Goal: Task Accomplishment & Management: Manage account settings

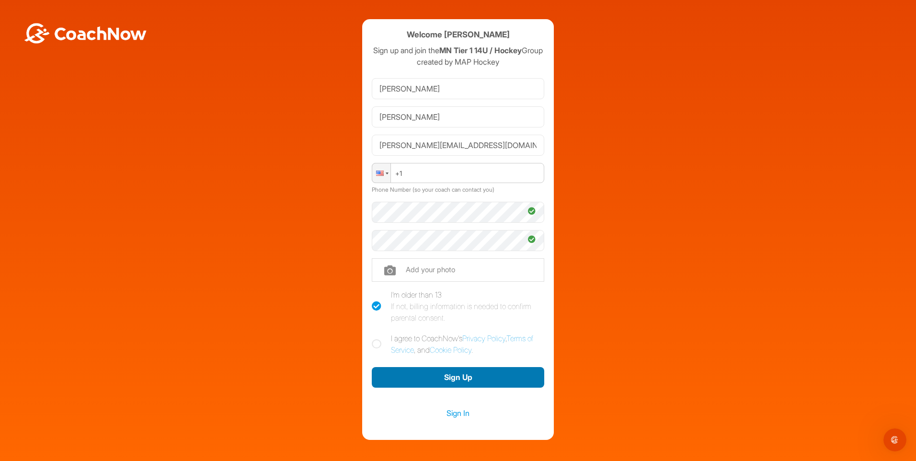
click at [451, 387] on button "Sign Up" at bounding box center [458, 377] width 173 height 21
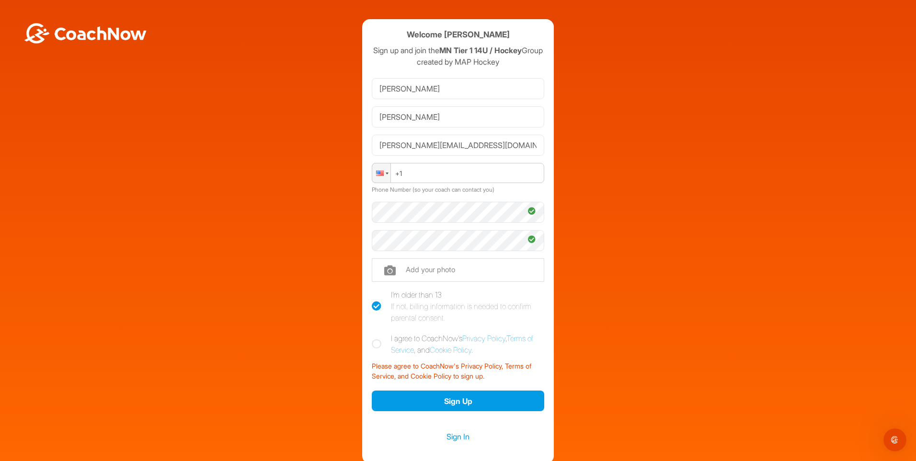
click at [372, 349] on icon at bounding box center [377, 344] width 10 height 10
click at [372, 339] on input "I agree to CoachNow's Privacy Policy , Terms of Service , and Cookie Policy ." at bounding box center [375, 336] width 6 height 6
checkbox input "true"
click at [441, 407] on button "Sign Up" at bounding box center [458, 401] width 173 height 21
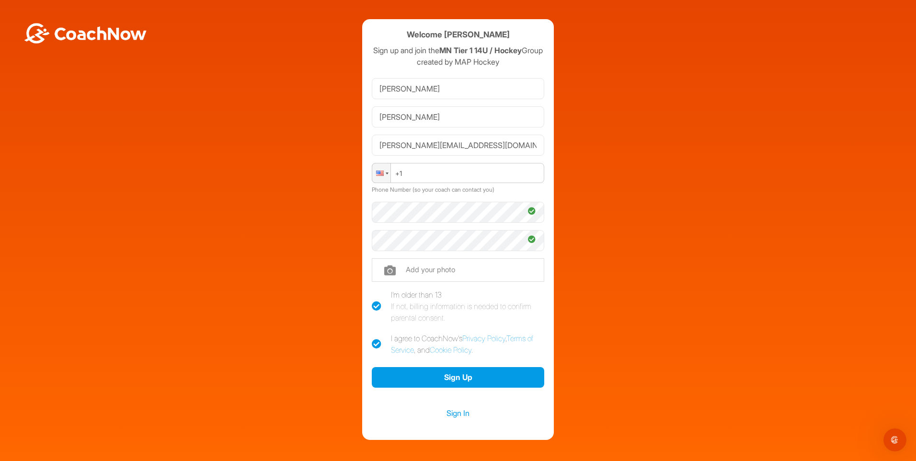
click at [386, 174] on div at bounding box center [387, 174] width 3 height 2
click at [443, 388] on button "Sign Up" at bounding box center [458, 377] width 173 height 21
click at [425, 386] on button "Sign Up" at bounding box center [458, 377] width 173 height 21
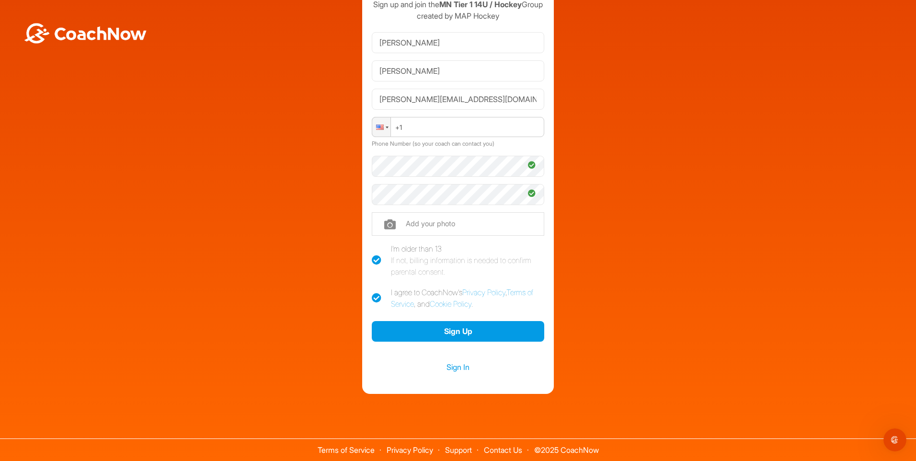
scroll to position [58, 0]
click at [436, 329] on button "Sign Up" at bounding box center [458, 331] width 173 height 21
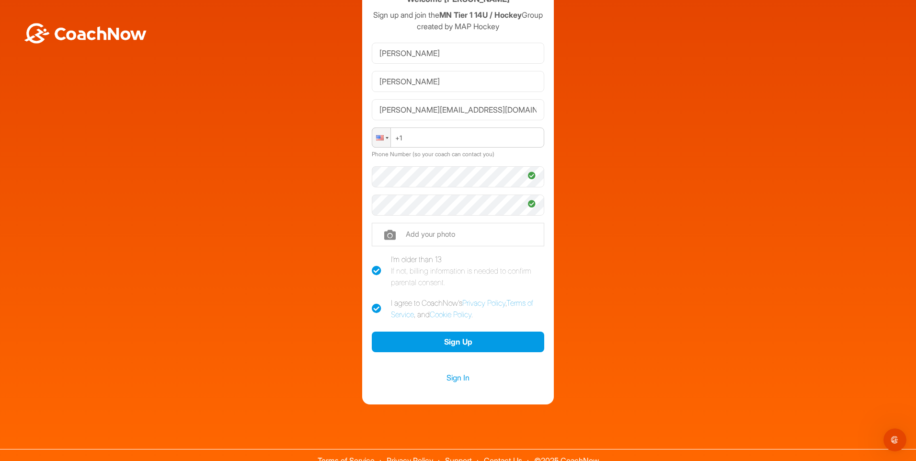
scroll to position [0, 0]
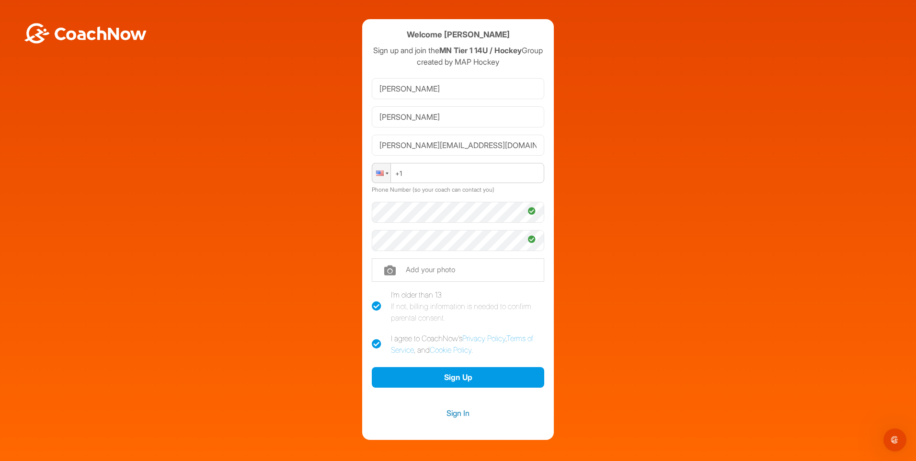
click at [452, 419] on link "Sign In" at bounding box center [458, 413] width 173 height 12
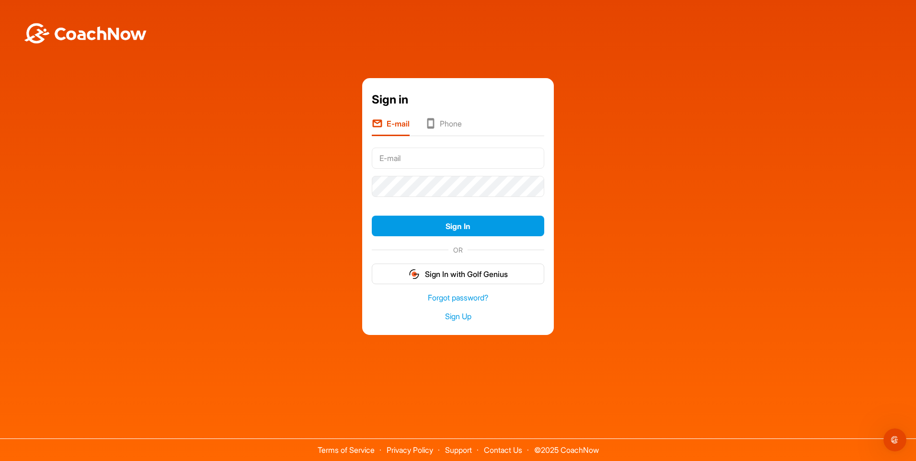
type input "[PERSON_NAME][EMAIL_ADDRESS][DOMAIN_NAME]"
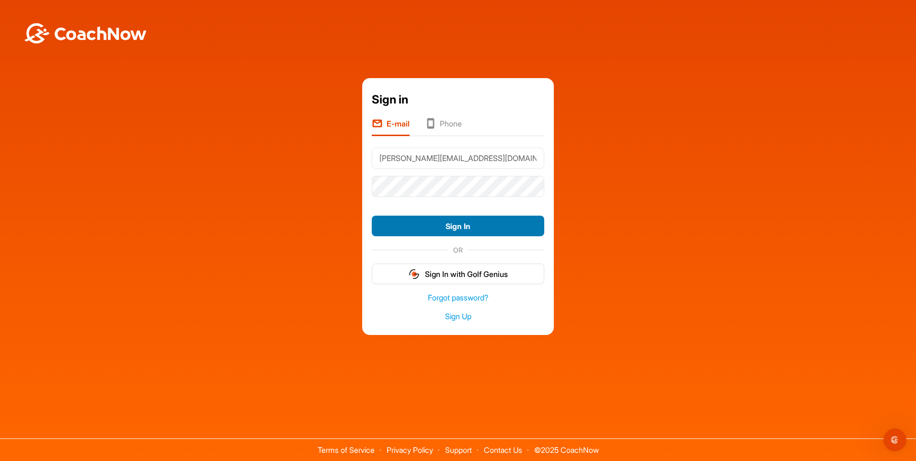
click at [455, 221] on button "Sign In" at bounding box center [458, 226] width 173 height 21
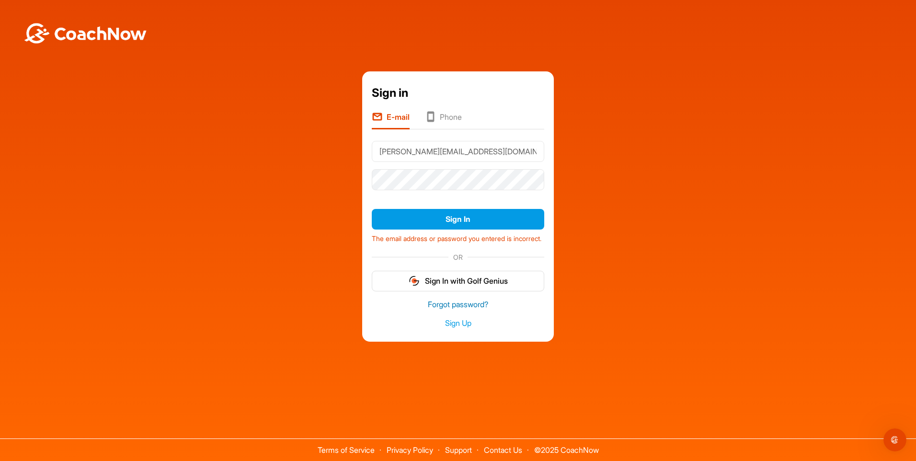
click at [462, 310] on link "Forgot password?" at bounding box center [458, 304] width 173 height 11
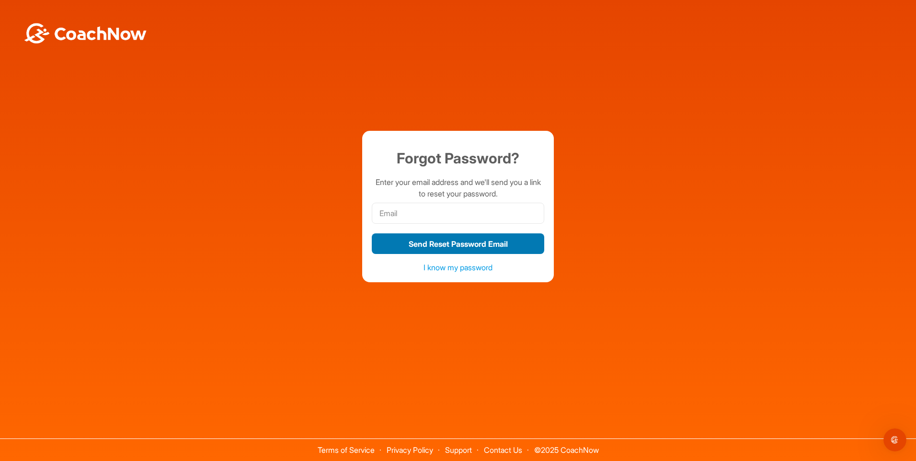
click at [476, 247] on button "Send Reset Password Email" at bounding box center [458, 243] width 173 height 21
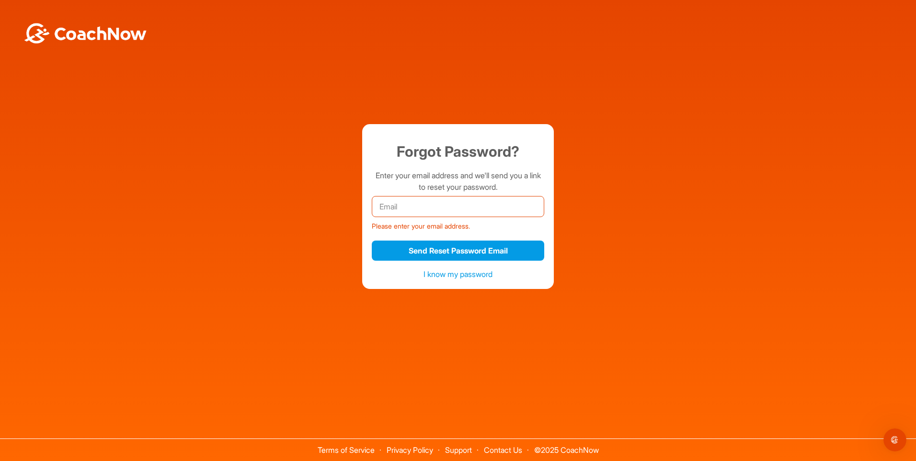
click at [482, 197] on input "email" at bounding box center [458, 206] width 173 height 21
type input "[PERSON_NAME][EMAIL_ADDRESS][DOMAIN_NAME]"
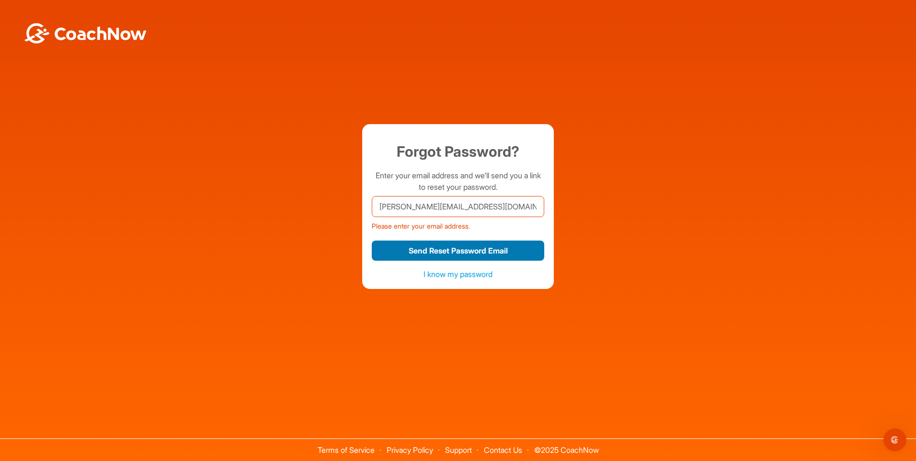
click at [440, 250] on button "Send Reset Password Email" at bounding box center [458, 251] width 173 height 21
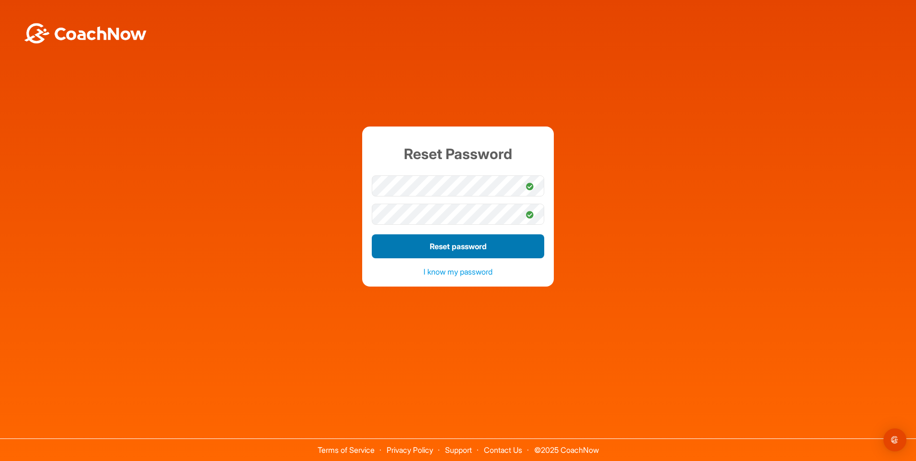
click at [386, 237] on button "Reset password" at bounding box center [458, 246] width 173 height 24
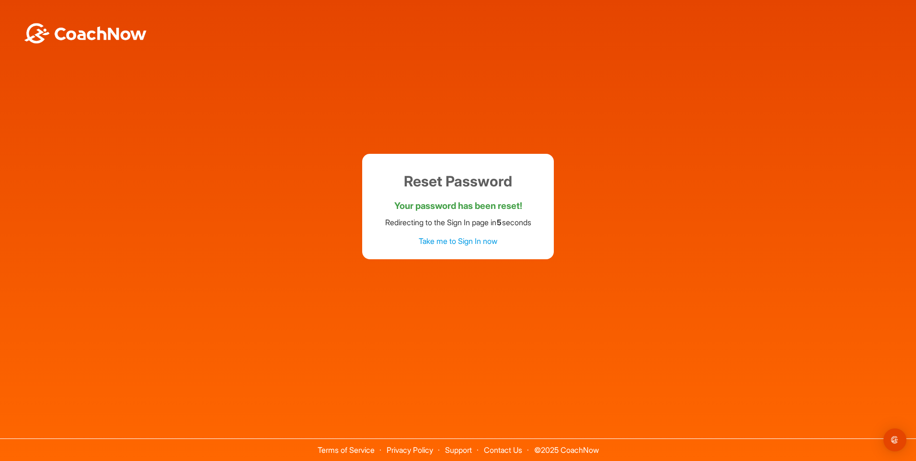
click at [395, 245] on div "Take me to Sign In now" at bounding box center [458, 244] width 173 height 19
click at [450, 242] on link "Take me to Sign In now" at bounding box center [458, 241] width 79 height 10
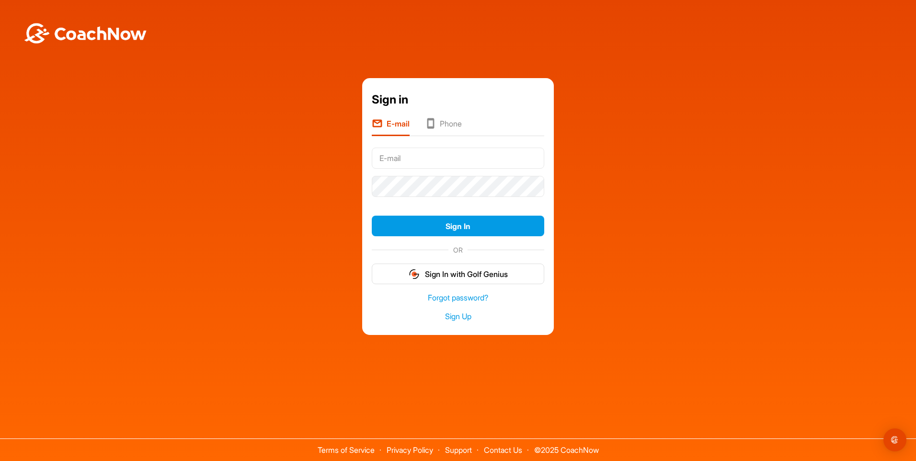
type input "[PERSON_NAME][EMAIL_ADDRESS][DOMAIN_NAME]"
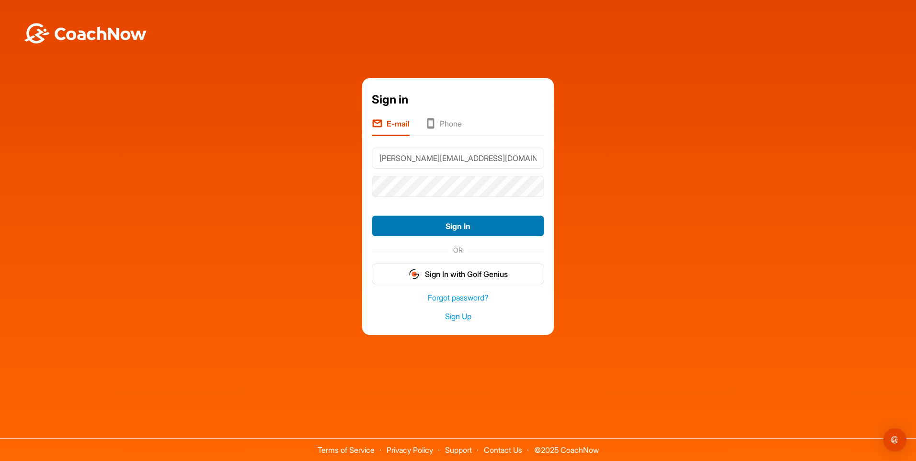
click at [454, 227] on button "Sign In" at bounding box center [458, 226] width 173 height 21
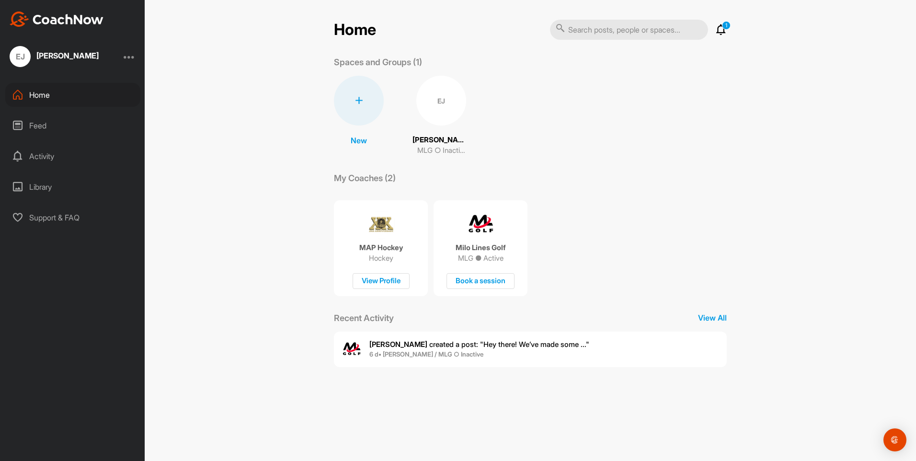
click at [371, 239] on div "MAP Hockey Hockey View Profile" at bounding box center [381, 248] width 94 height 96
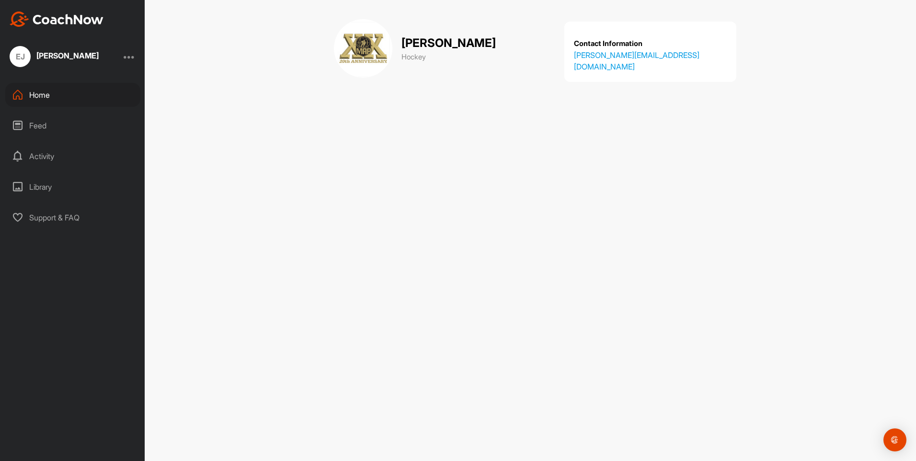
click at [42, 180] on div "Library" at bounding box center [72, 187] width 135 height 24
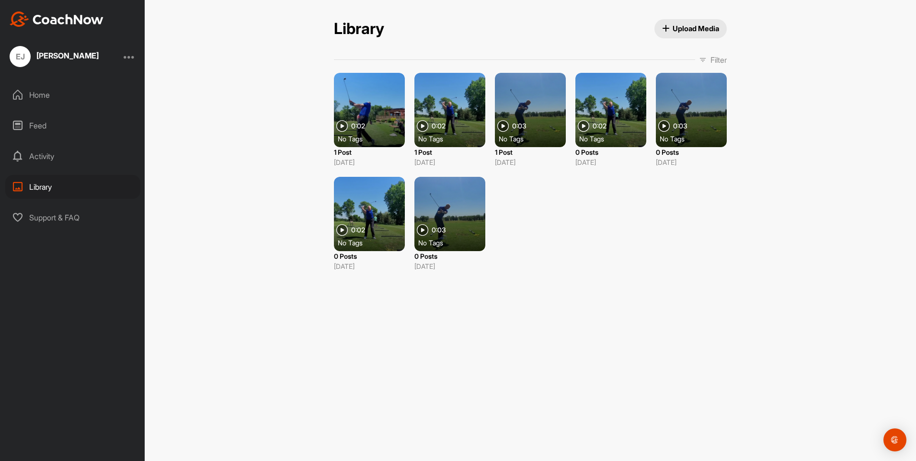
click at [38, 160] on div "Activity" at bounding box center [72, 156] width 135 height 24
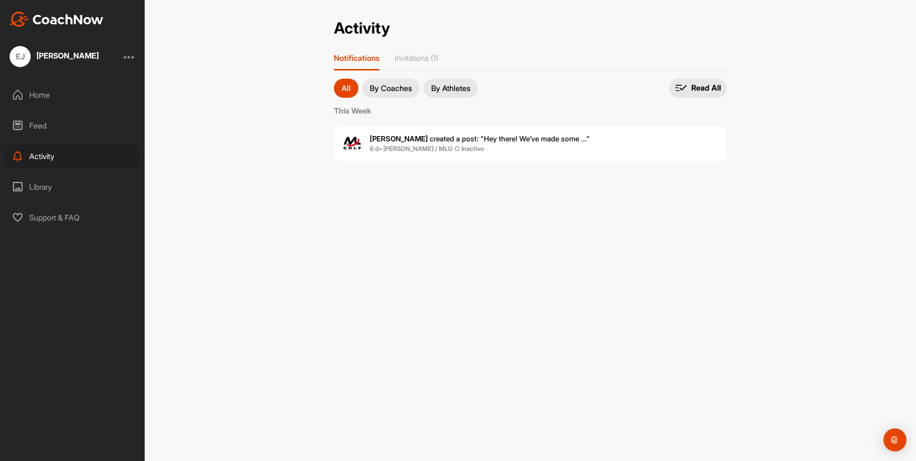
click at [39, 130] on div "Feed" at bounding box center [72, 126] width 135 height 24
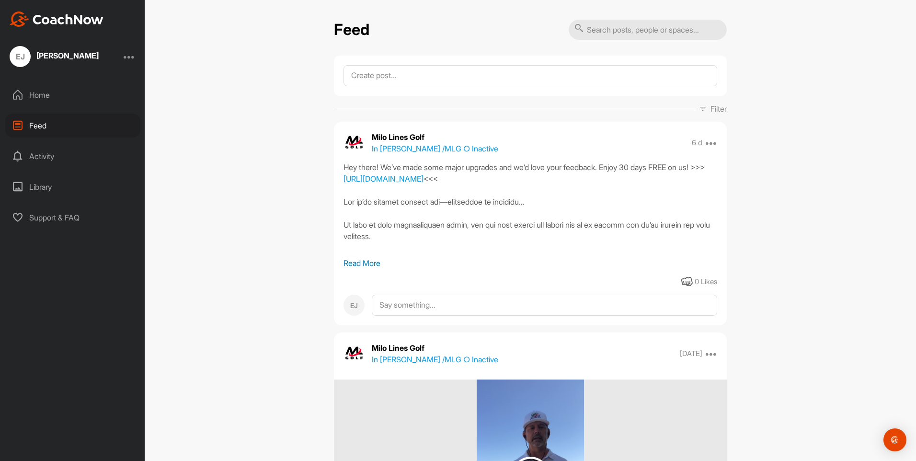
click at [42, 97] on div "Home" at bounding box center [72, 95] width 135 height 24
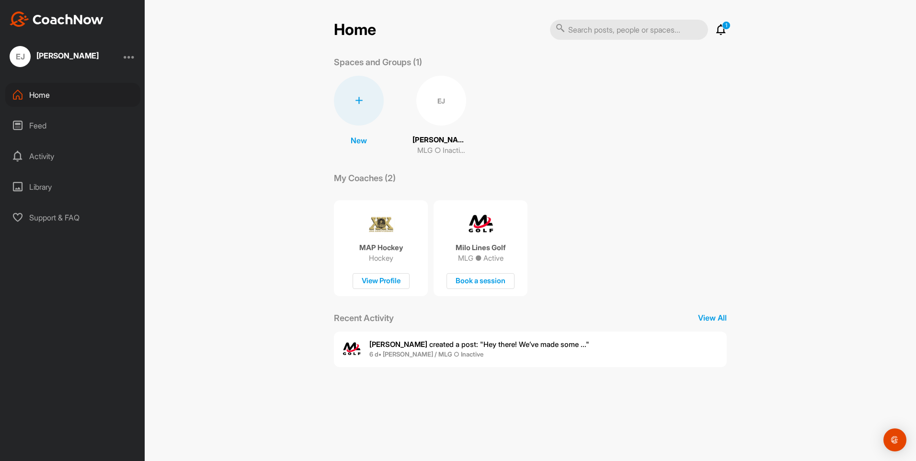
click at [374, 221] on img at bounding box center [381, 224] width 29 height 29
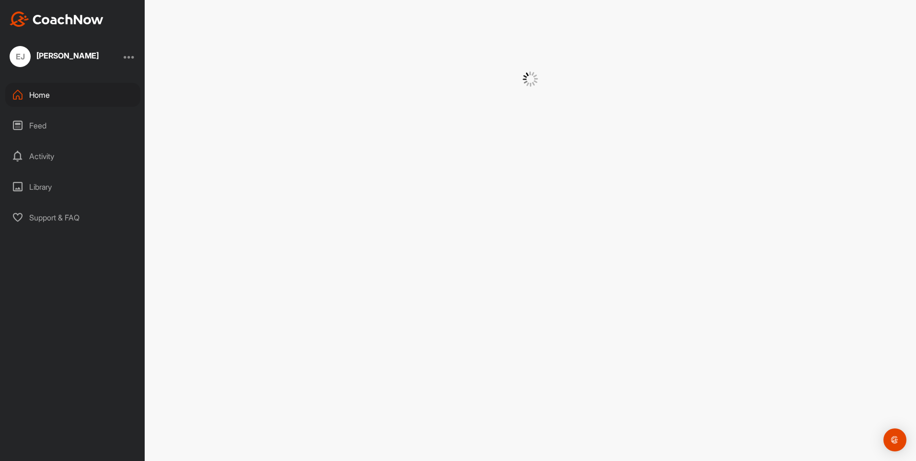
click at [374, 221] on div at bounding box center [531, 230] width 772 height 461
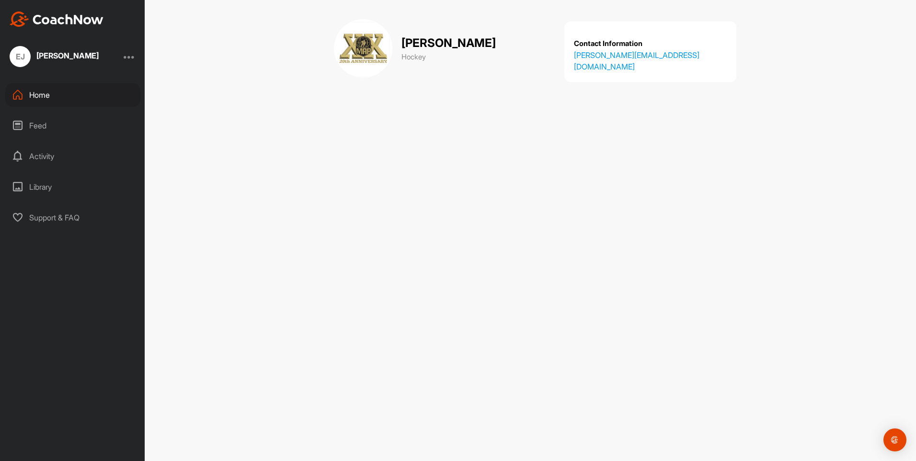
click at [127, 59] on div at bounding box center [130, 57] width 12 height 12
